Goal: Task Accomplishment & Management: Manage account settings

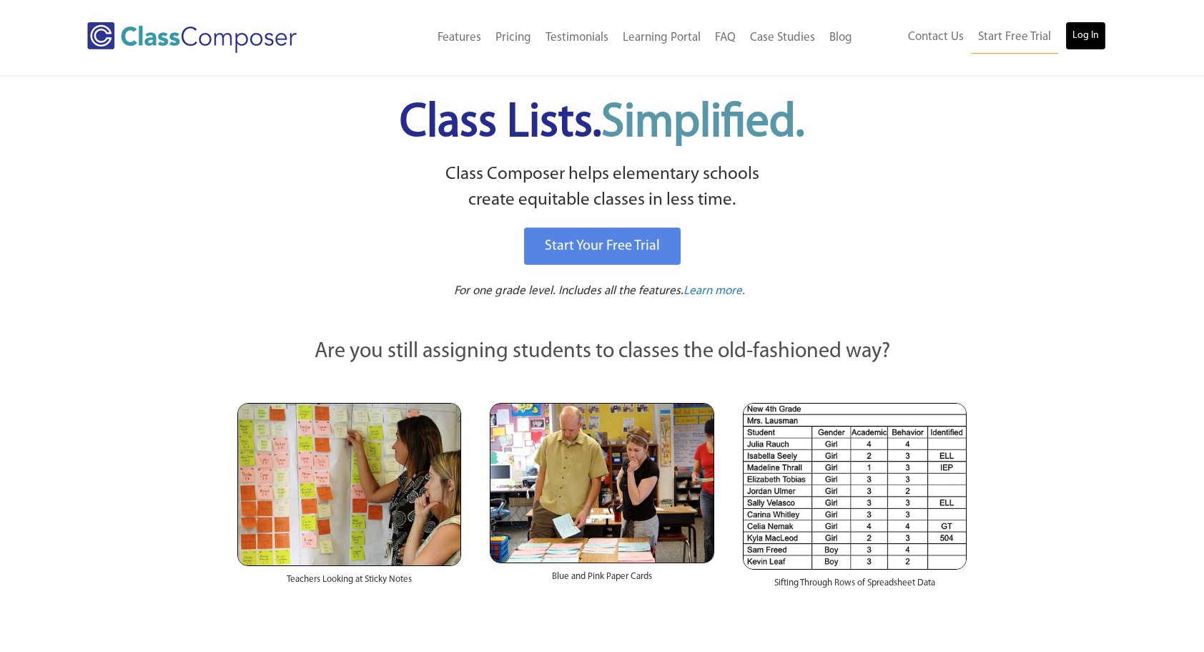
drag, startPoint x: 0, startPoint y: 0, endPoint x: 1089, endPoint y: 31, distance: 1089.7
click at [1089, 31] on link "Log In" at bounding box center [1086, 35] width 41 height 29
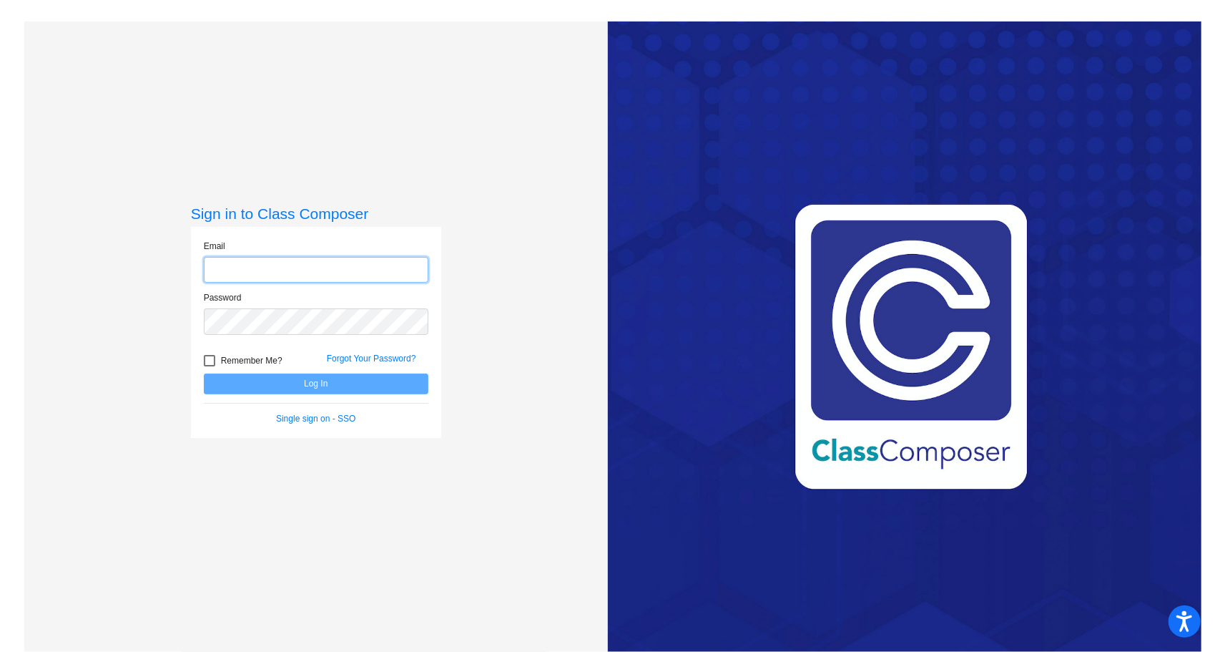
type input "cpadilla@w-usd.org"
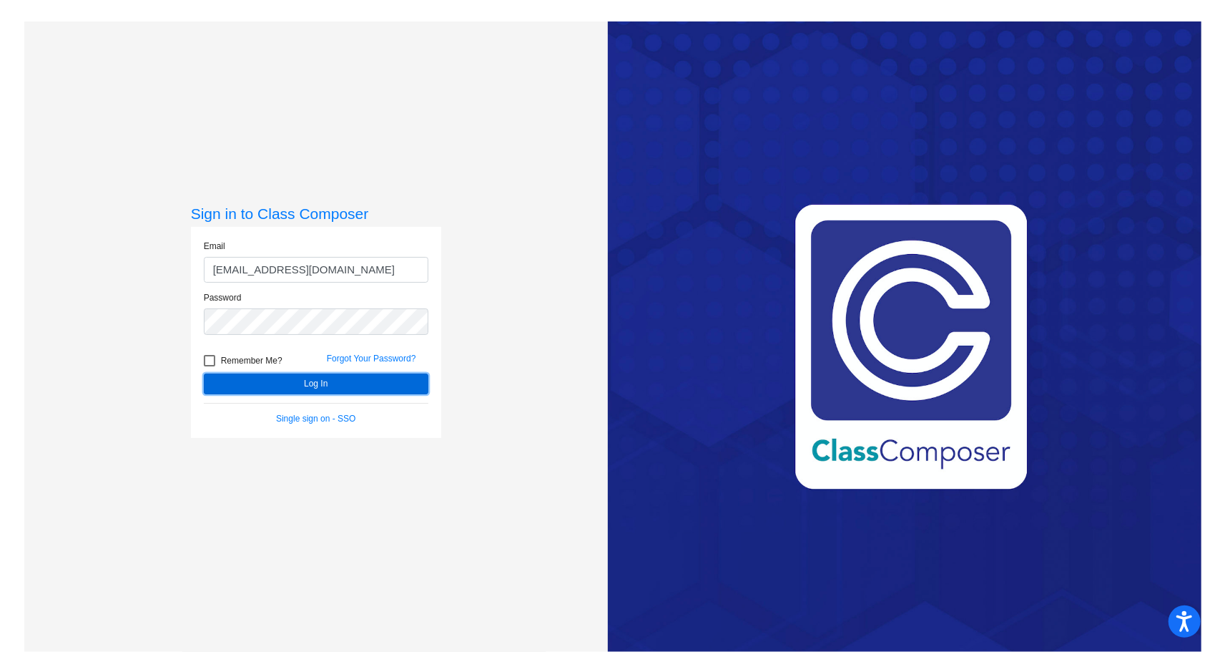
click at [328, 383] on button "Log In" at bounding box center [316, 383] width 225 height 21
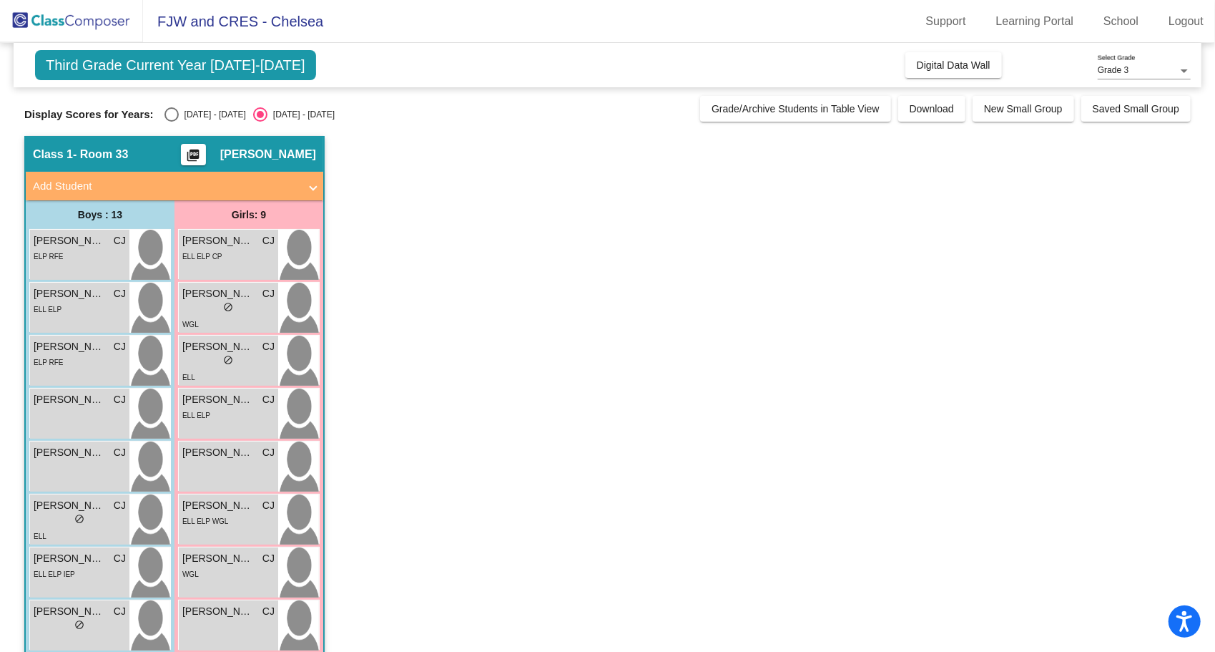
click at [602, 200] on app-classroom "Class 1 - Room 33 picture_as_pdf Chelsea Jensen-Padilla Add Student First Name …" at bounding box center [607, 538] width 1167 height 804
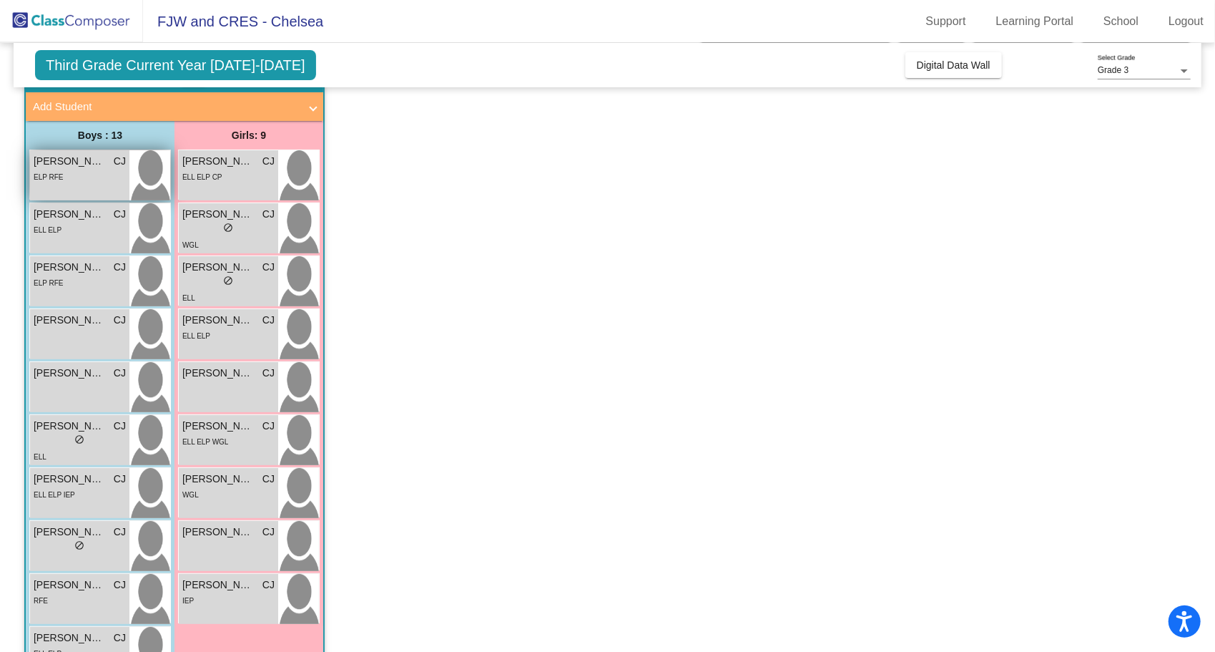
scroll to position [84, 0]
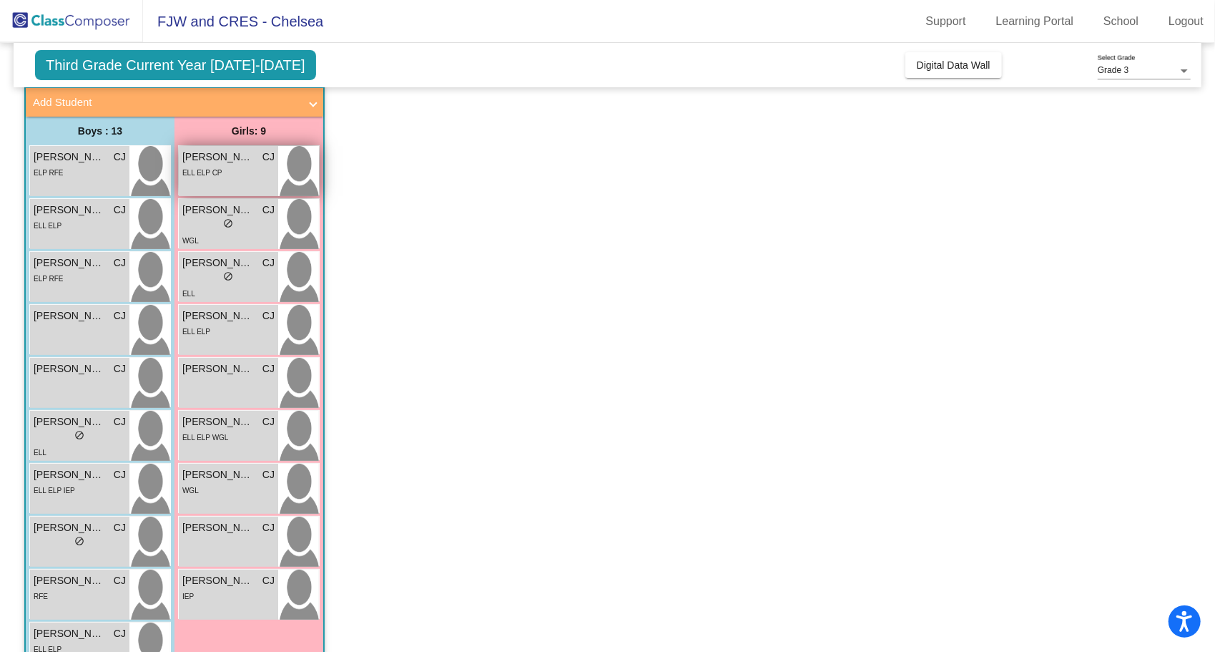
click at [246, 157] on span "Alessandra Guerra" at bounding box center [218, 156] width 72 height 15
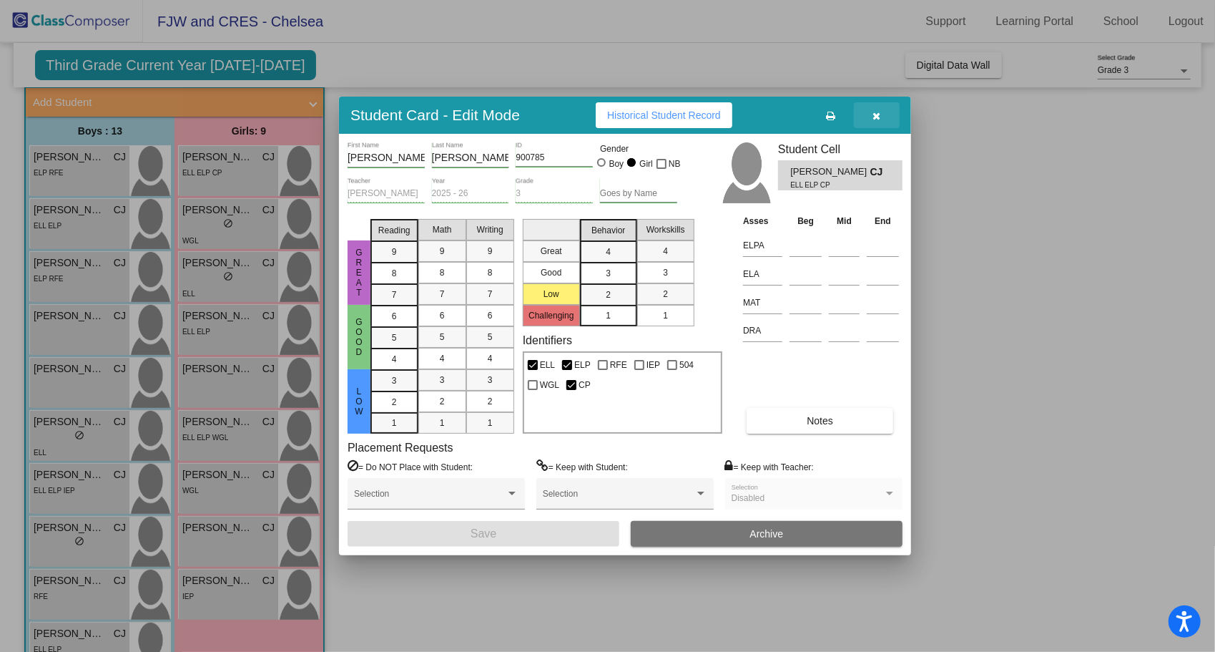
click at [870, 107] on button "button" at bounding box center [877, 115] width 46 height 26
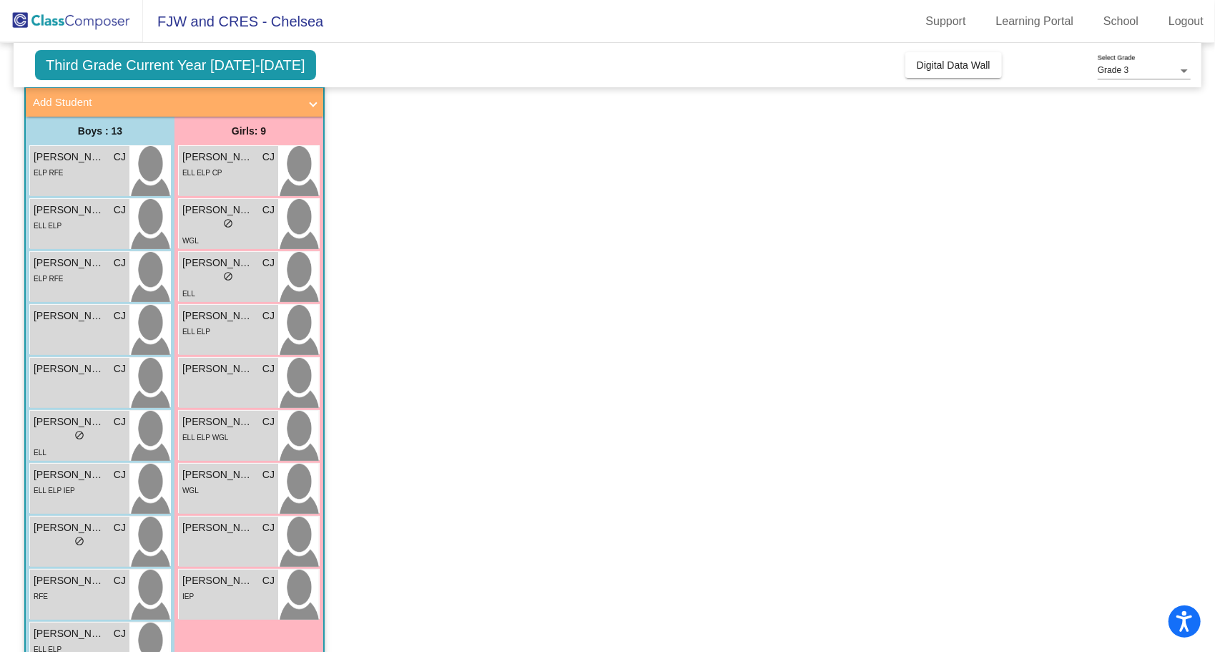
scroll to position [0, 0]
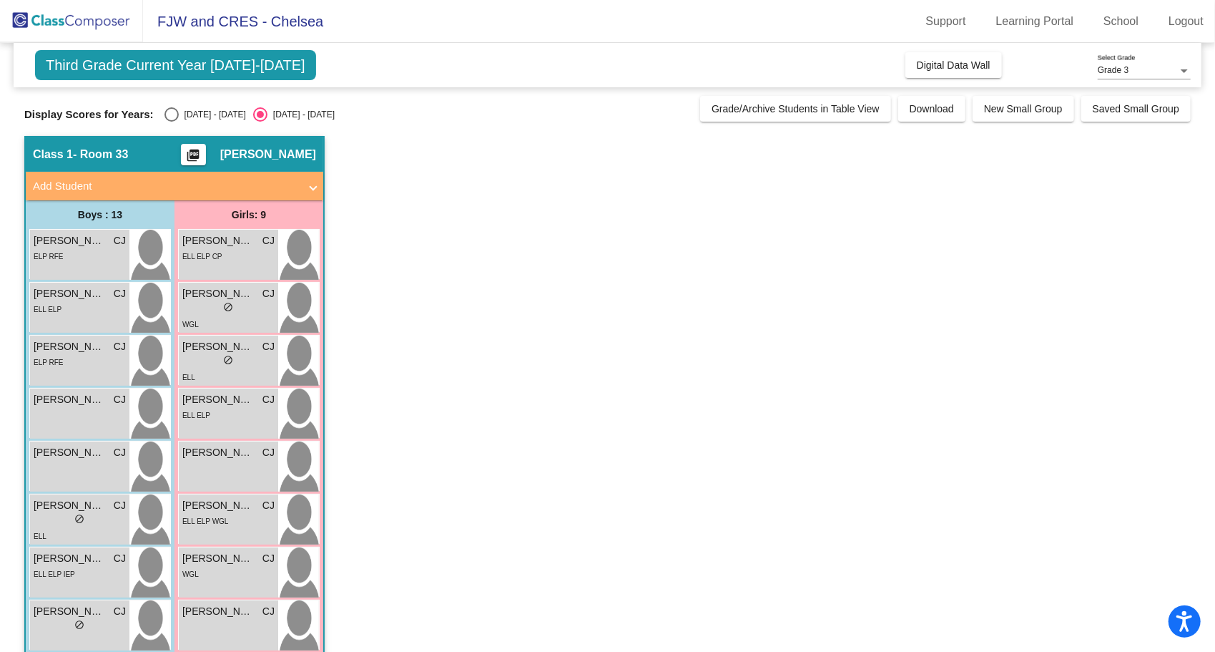
click at [165, 110] on div "Select an option" at bounding box center [172, 114] width 14 height 14
click at [171, 122] on input "2024 - 2025" at bounding box center [171, 122] width 1 height 1
radio input "true"
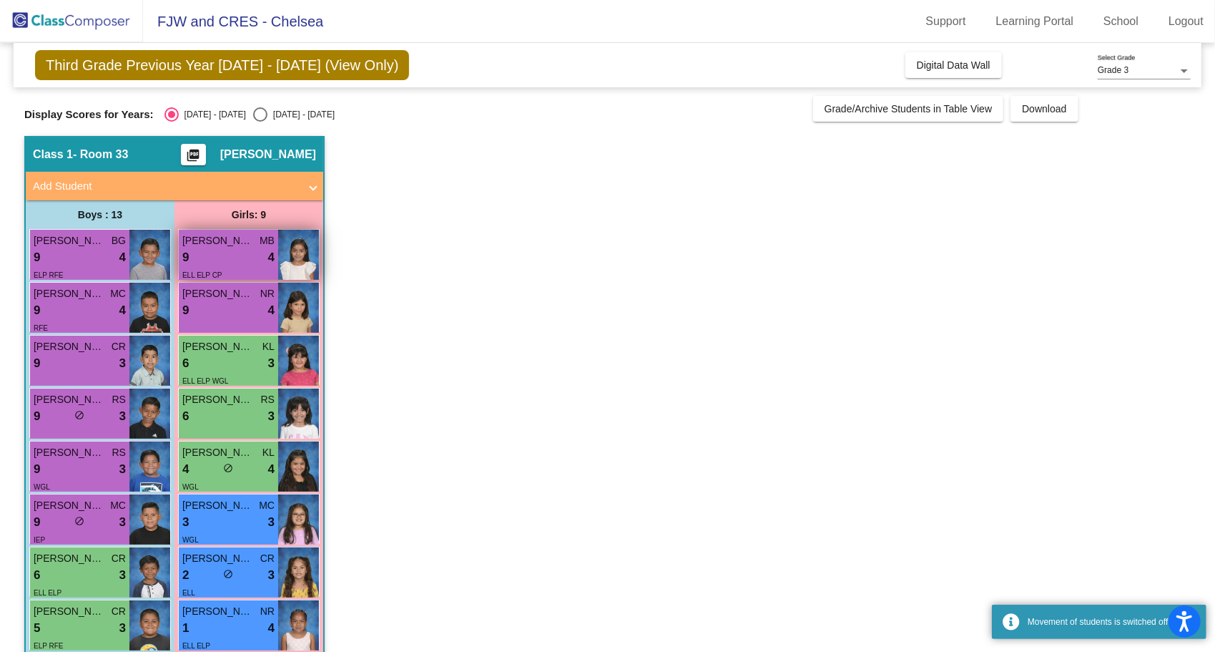
click at [237, 259] on div "9 lock do_not_disturb_alt 4" at bounding box center [228, 257] width 92 height 19
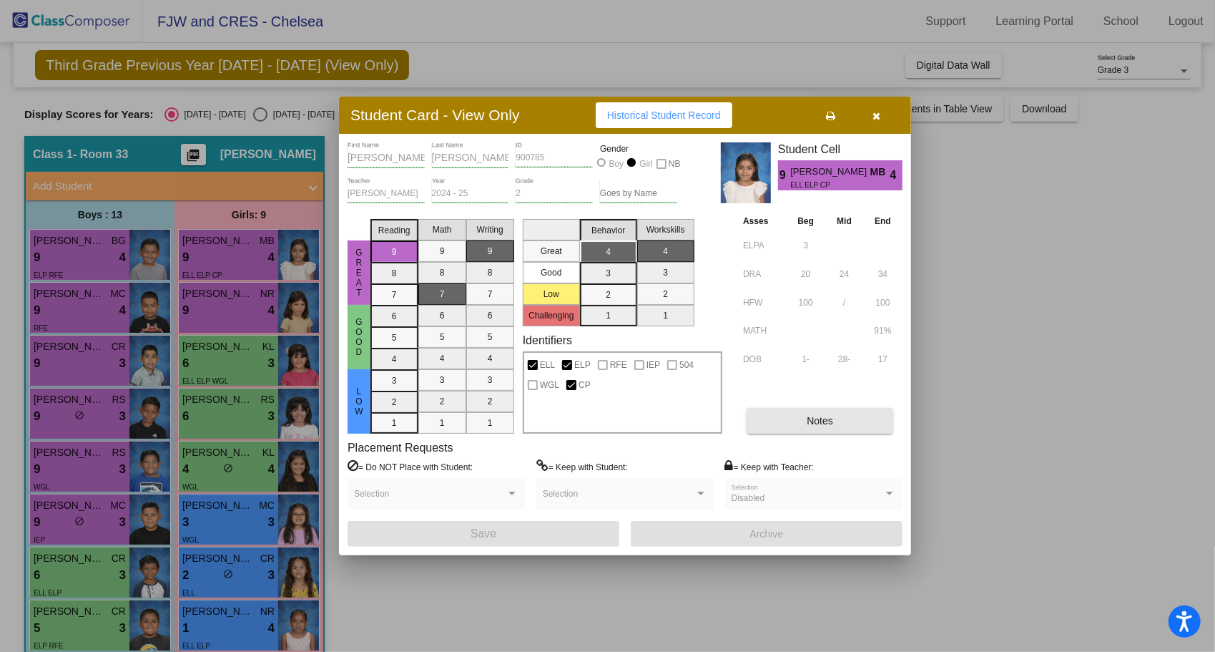
click at [821, 423] on span "Notes" at bounding box center [820, 420] width 26 height 11
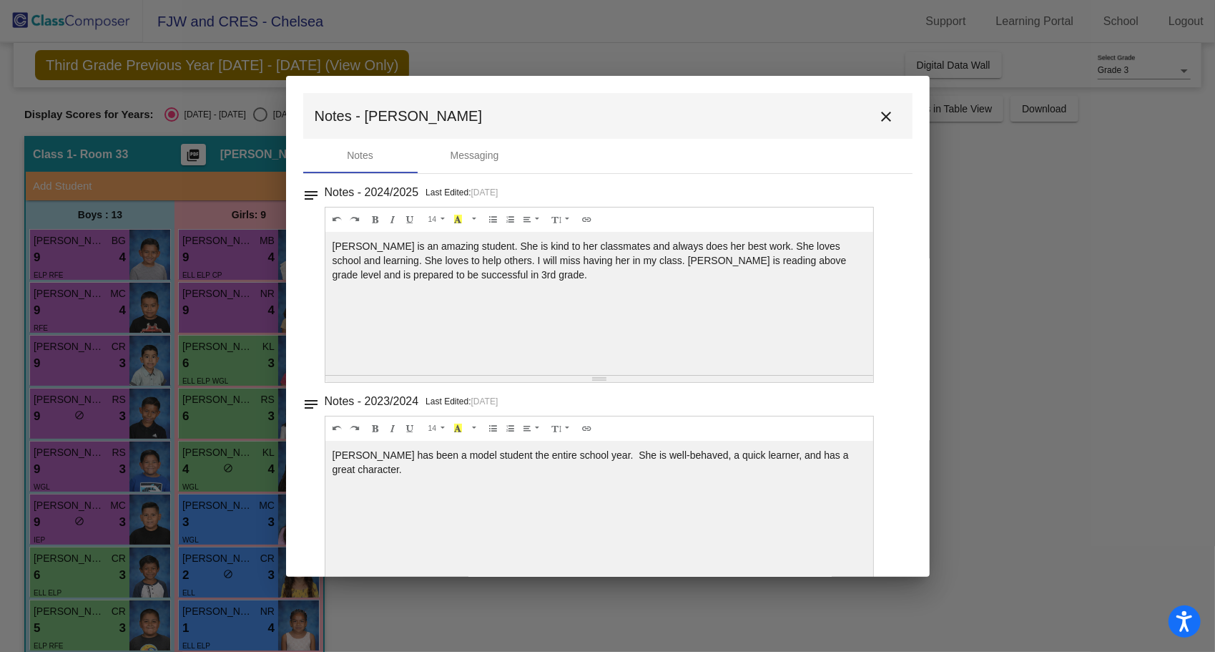
click at [881, 114] on mat-icon "close" at bounding box center [886, 116] width 17 height 17
